Goal: Task Accomplishment & Management: Complete application form

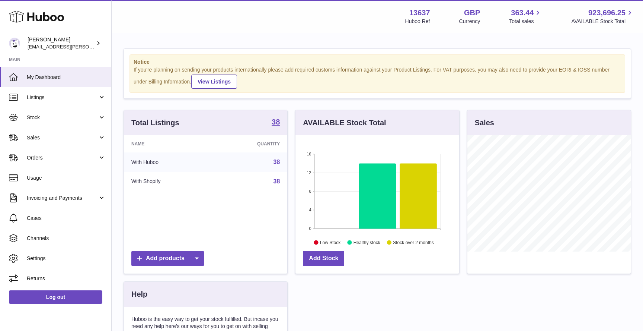
scroll to position [116, 163]
click at [50, 117] on span "Stock" at bounding box center [62, 117] width 71 height 7
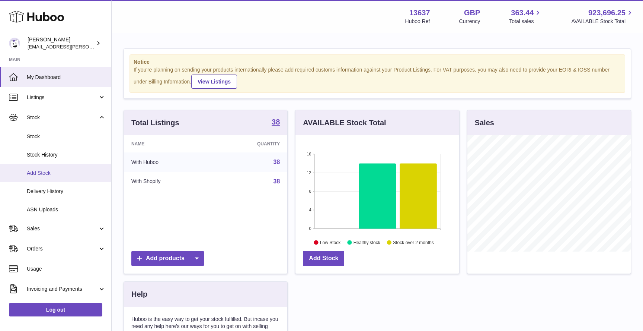
click at [50, 169] on link "Add Stock" at bounding box center [55, 173] width 111 height 18
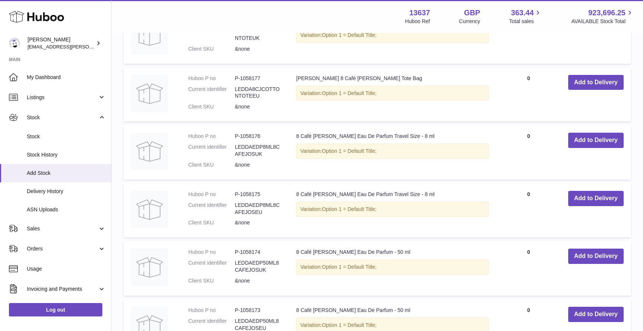
scroll to position [233, 0]
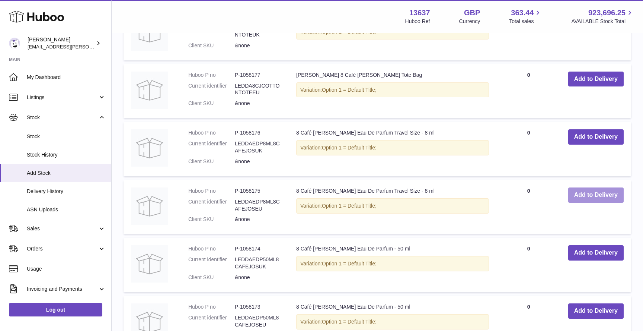
click at [595, 201] on button "Add to Delivery" at bounding box center [595, 194] width 55 height 15
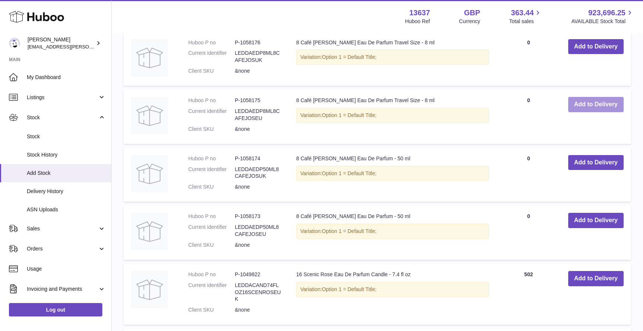
scroll to position [393, 0]
click at [580, 221] on button "Add to Delivery" at bounding box center [595, 220] width 55 height 15
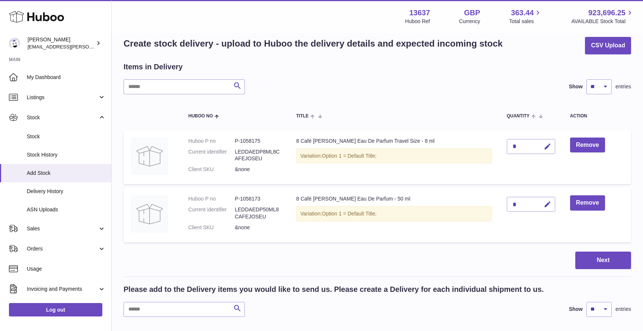
scroll to position [9, 0]
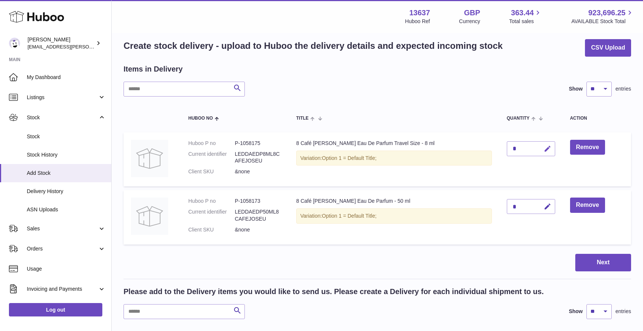
click at [544, 147] on icon "button" at bounding box center [548, 149] width 8 height 8
type input "***"
click at [544, 205] on icon "button" at bounding box center [548, 207] width 8 height 8
click at [489, 189] on table "Huboo no Title Quantity Action Huboo P no P-1058175 Current identifier LEDDAEDP…" at bounding box center [378, 176] width 508 height 144
click at [545, 151] on icon "submit" at bounding box center [548, 148] width 7 height 7
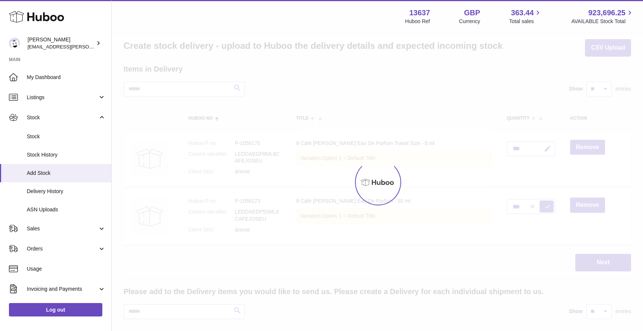
type input "*"
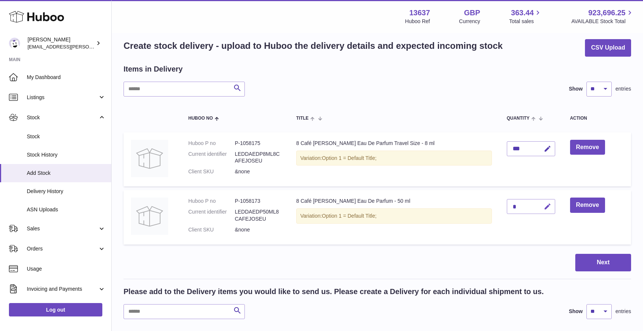
click at [544, 205] on icon "button" at bounding box center [548, 207] width 8 height 8
type input "***"
click at [545, 209] on icon "submit" at bounding box center [548, 206] width 7 height 7
click at [603, 261] on button "Next" at bounding box center [604, 262] width 56 height 17
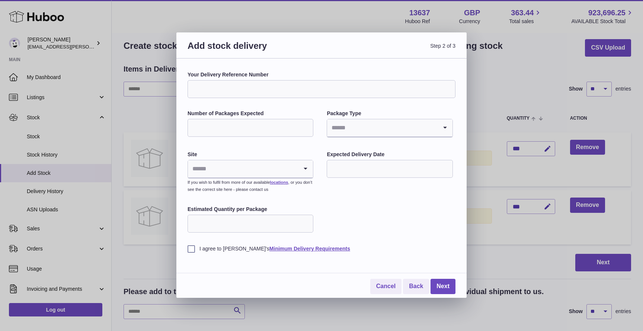
click at [243, 93] on input "Your Delivery Reference Number" at bounding box center [322, 89] width 268 height 18
type input "**********"
click at [233, 134] on input "Number of Packages Expected" at bounding box center [251, 128] width 126 height 18
click at [303, 124] on input "Number of Packages Expected" at bounding box center [251, 128] width 126 height 18
type input "*"
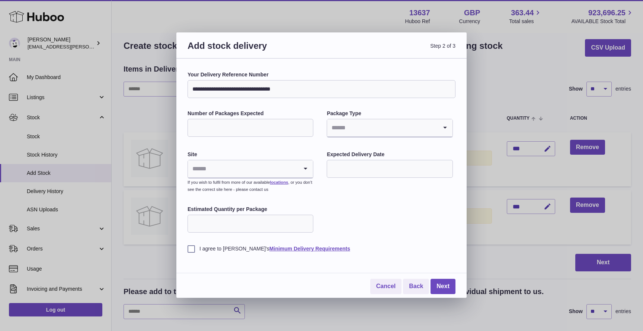
click at [308, 125] on input "*" at bounding box center [251, 128] width 126 height 18
click at [381, 125] on input "Search for option" at bounding box center [382, 127] width 110 height 17
click at [375, 163] on li "Pallets" at bounding box center [390, 162] width 124 height 15
click at [255, 176] on input "Search for option" at bounding box center [243, 168] width 110 height 17
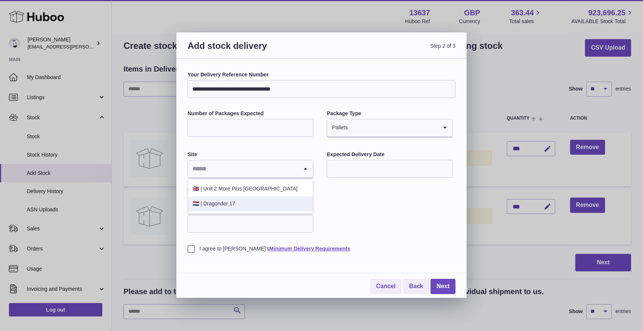
click at [239, 202] on li "🇳🇱 | Dragonder 17" at bounding box center [250, 203] width 124 height 15
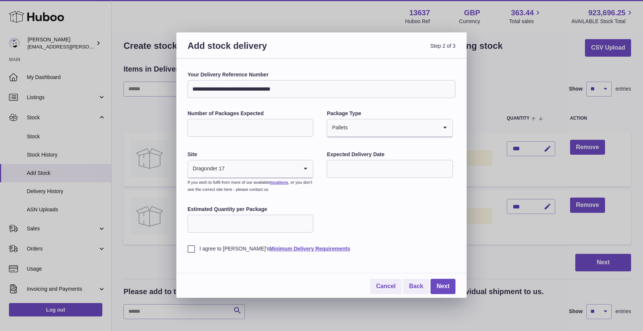
click at [385, 163] on input "text" at bounding box center [390, 169] width 126 height 18
click at [398, 259] on span "26" at bounding box center [398, 260] width 13 height 13
type input "**********"
click at [259, 222] on input "Estimated Quantity per Package" at bounding box center [251, 223] width 126 height 18
type input "**"
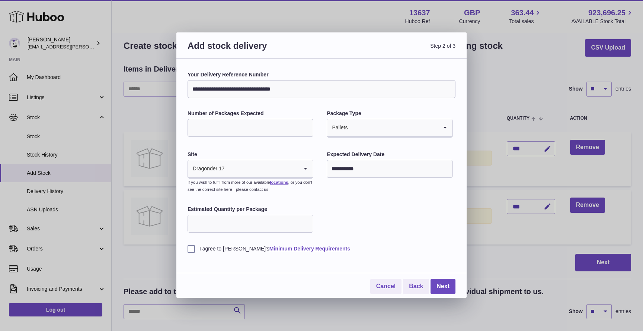
click at [191, 251] on label "I agree to [PERSON_NAME]'s Minimum Delivery Requirements" at bounding box center [322, 248] width 268 height 7
click at [449, 287] on link "Next" at bounding box center [443, 285] width 25 height 15
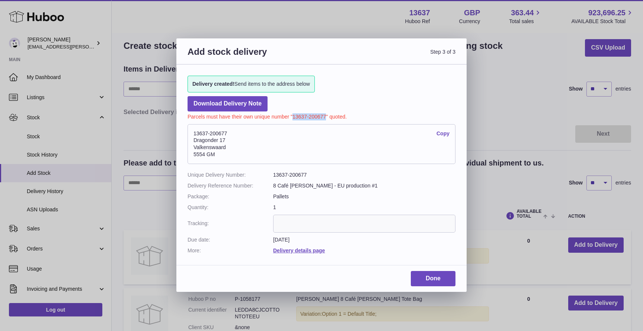
drag, startPoint x: 294, startPoint y: 117, endPoint x: 326, endPoint y: 117, distance: 32.0
click at [325, 116] on p "Parcels must have their own unique number "13637-200677" quoted." at bounding box center [322, 115] width 268 height 9
copy p "13637-200677"
click at [414, 128] on address "13637-200677 Copy Dragonder 17 Valkenswaard 5554 GM" at bounding box center [322, 144] width 268 height 40
click at [431, 276] on link "Done" at bounding box center [433, 278] width 45 height 15
